Goal: Task Accomplishment & Management: Manage account settings

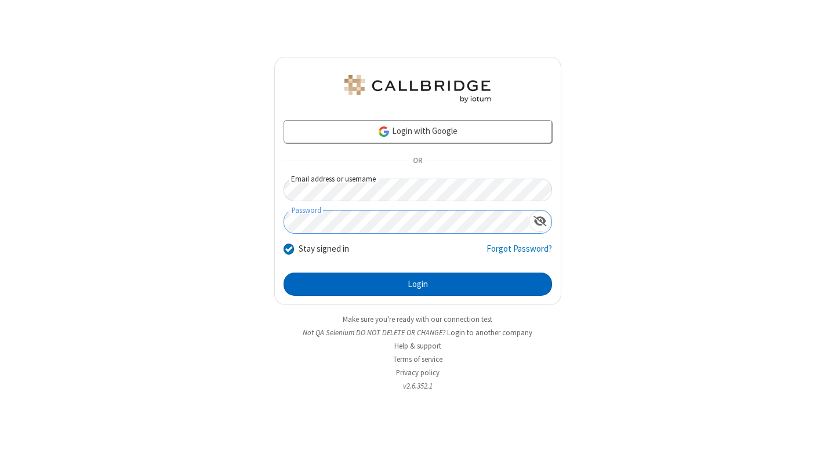
click at [417, 284] on button "Login" at bounding box center [417, 283] width 268 height 23
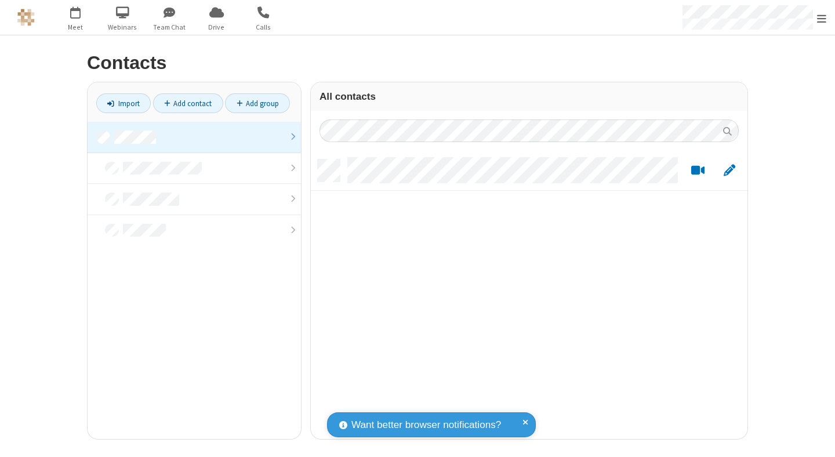
scroll to position [279, 428]
click at [194, 137] on link at bounding box center [194, 137] width 213 height 31
click at [188, 103] on link "Add contact" at bounding box center [188, 103] width 70 height 20
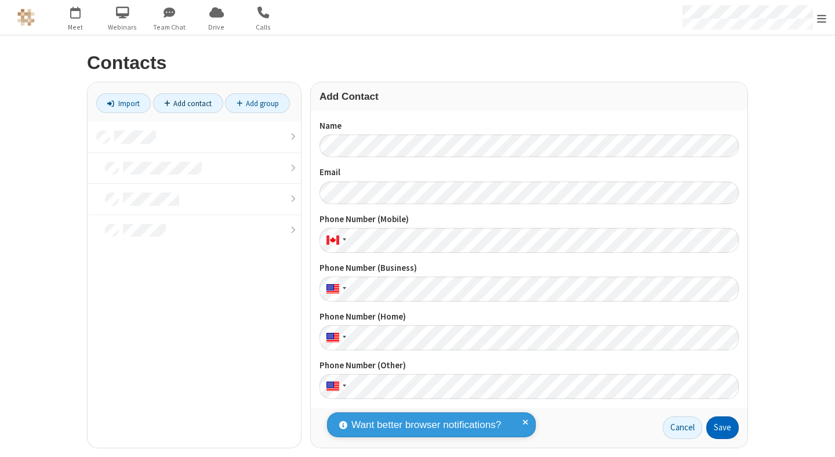
click at [718, 428] on button "Save" at bounding box center [722, 427] width 32 height 23
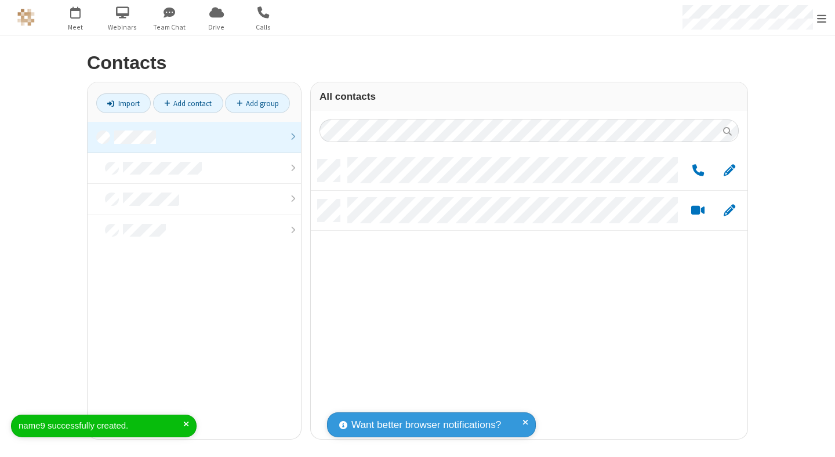
scroll to position [279, 428]
click at [188, 103] on link "Add contact" at bounding box center [188, 103] width 70 height 20
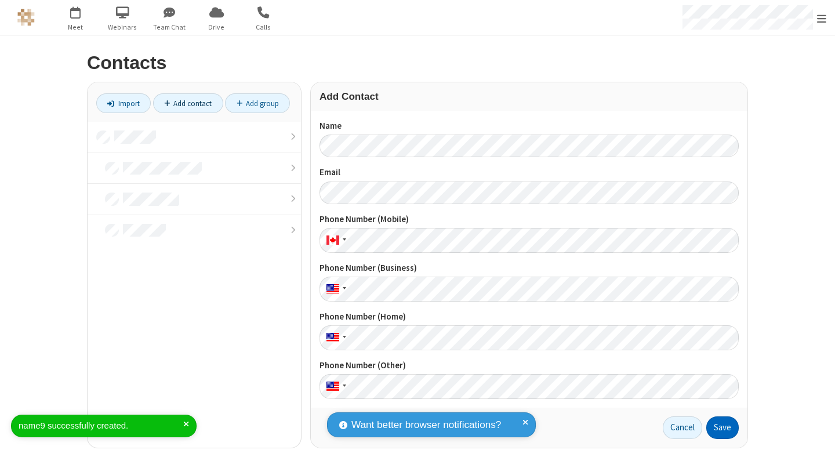
click at [718, 428] on button "Save" at bounding box center [722, 427] width 32 height 23
